Goal: Information Seeking & Learning: Find specific fact

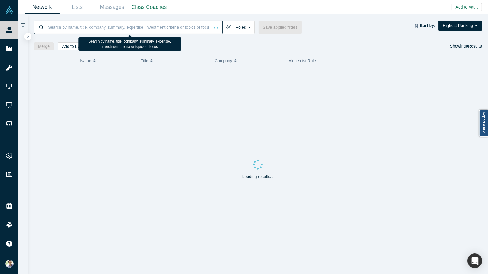
click at [57, 28] on input at bounding box center [129, 27] width 162 height 14
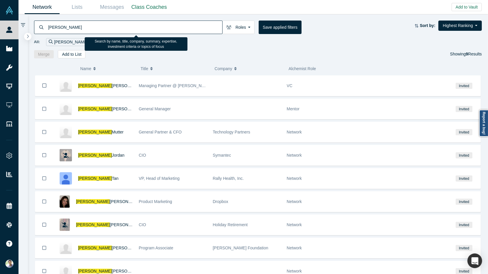
click at [87, 31] on input "Sheila" at bounding box center [135, 27] width 175 height 14
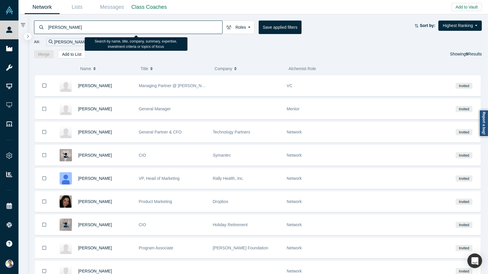
type input "Sheila Ursal"
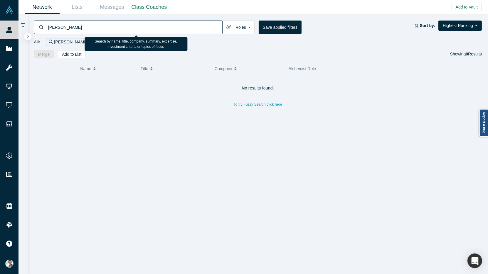
click at [66, 29] on input "Sheila Ursal" at bounding box center [135, 27] width 175 height 14
